Goal: Information Seeking & Learning: Learn about a topic

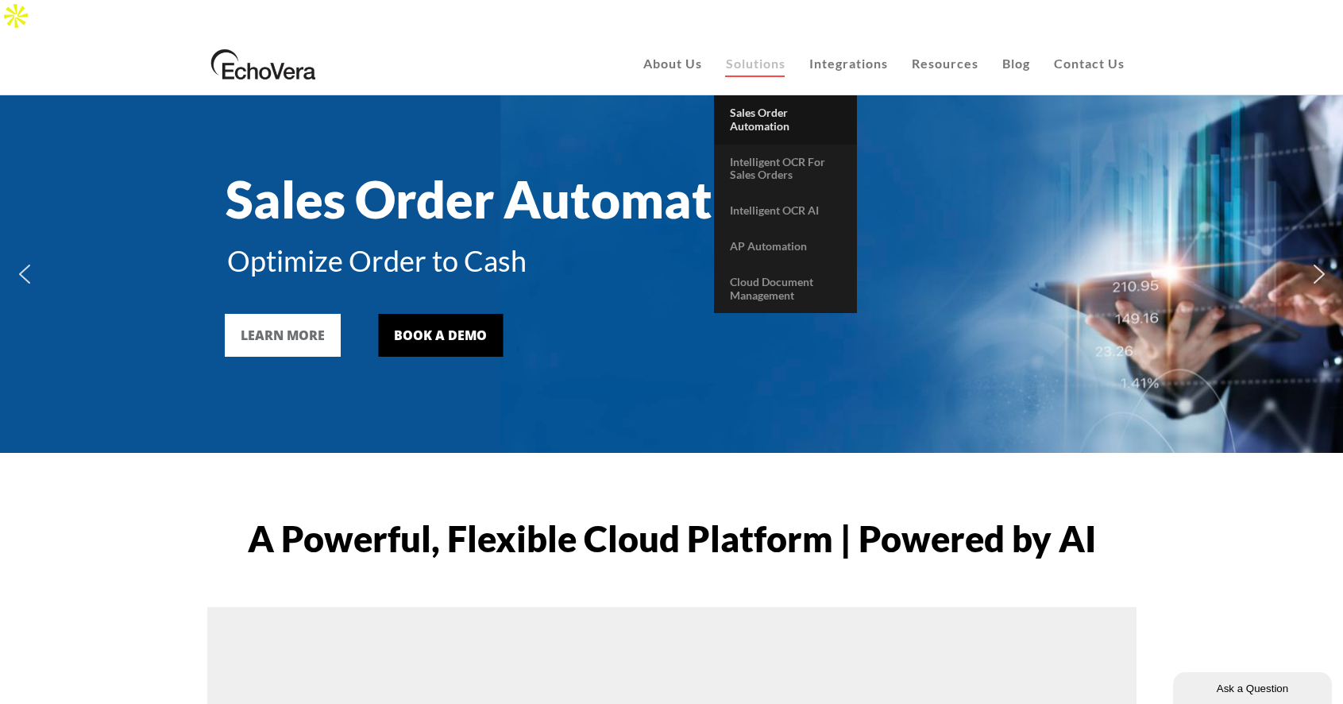
click at [772, 106] on span "Sales Order Automation" at bounding box center [760, 119] width 60 height 27
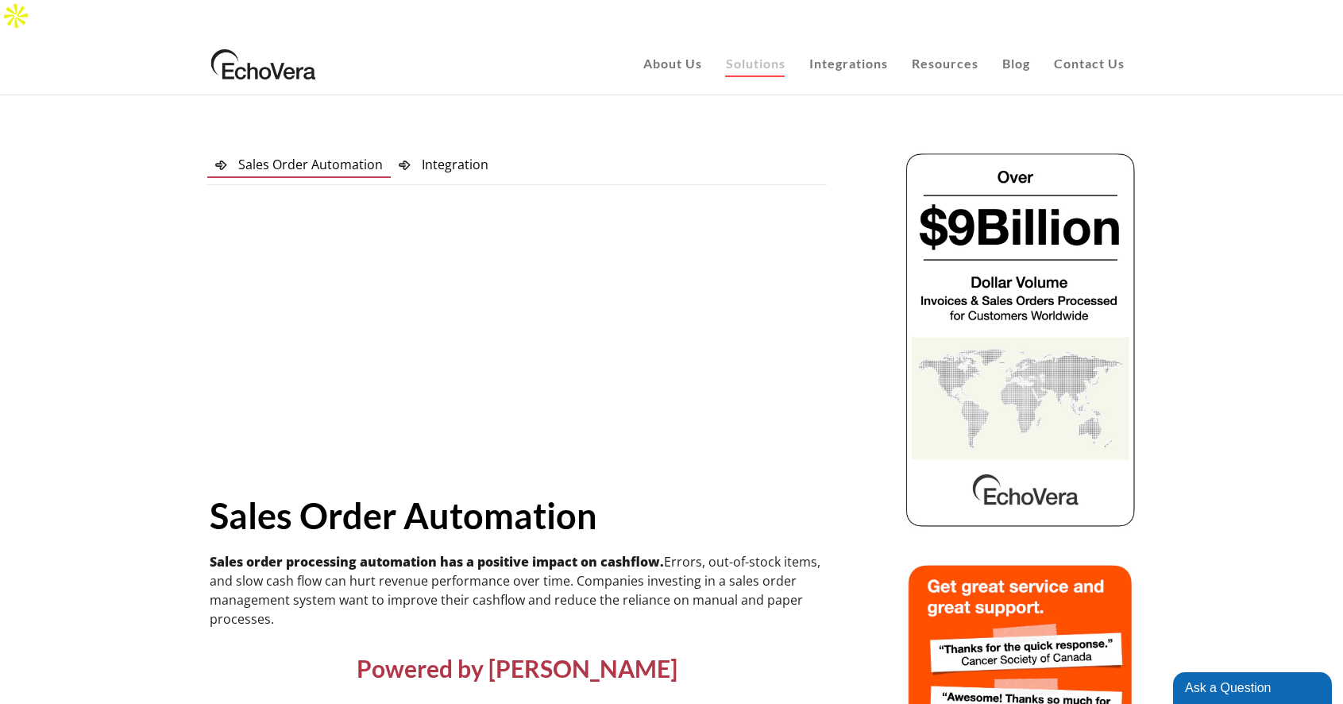
click at [246, 44] on img at bounding box center [263, 64] width 113 height 40
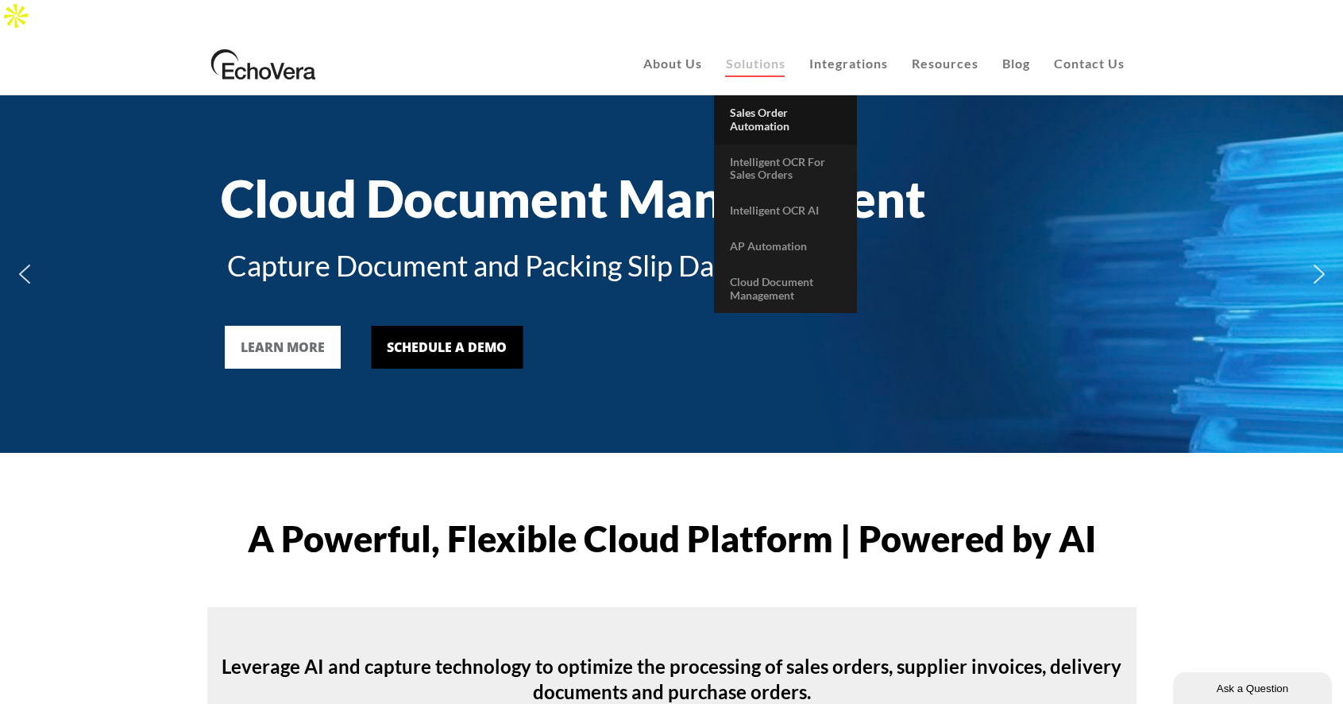
click at [748, 106] on span "Sales Order Automation" at bounding box center [760, 119] width 60 height 27
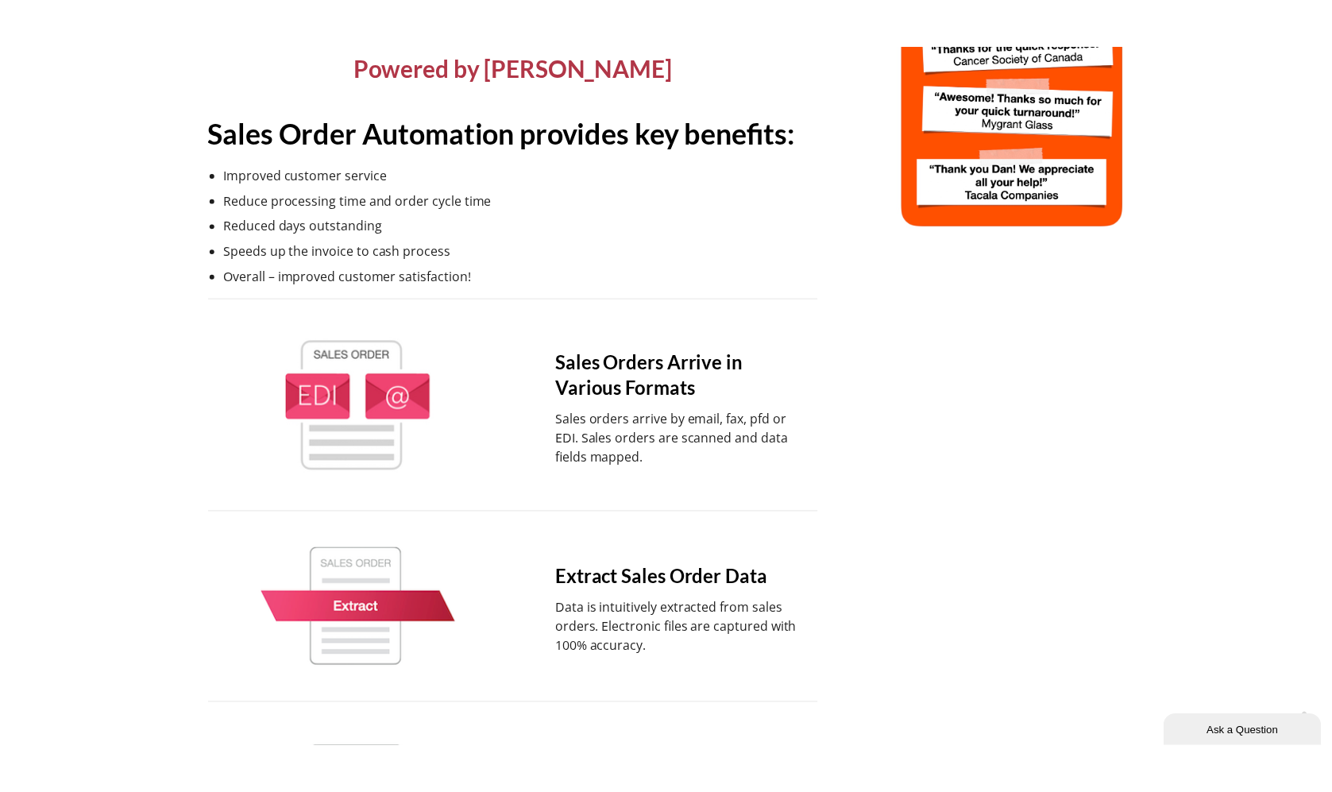
scroll to position [646, 0]
